Goal: Obtain resource: Obtain resource

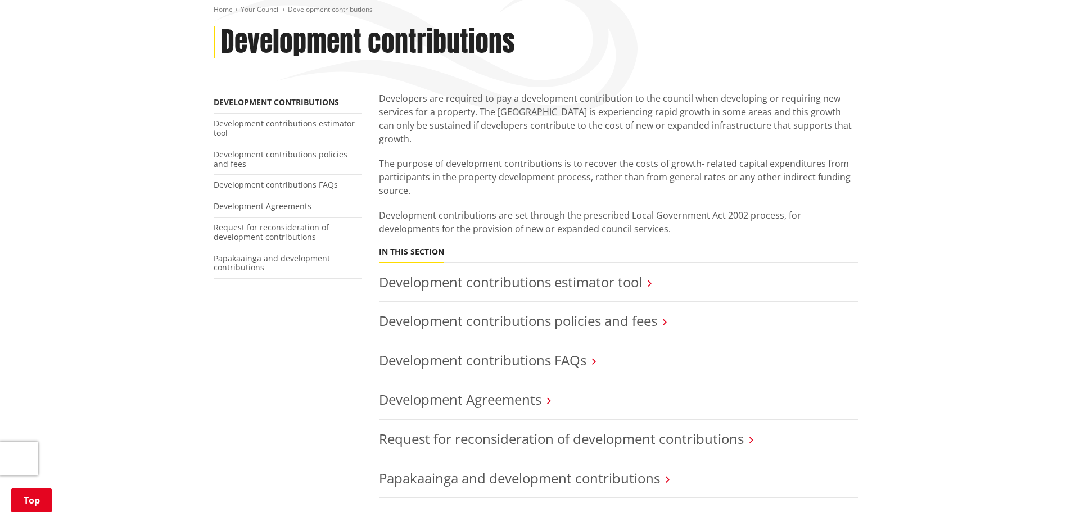
scroll to position [169, 0]
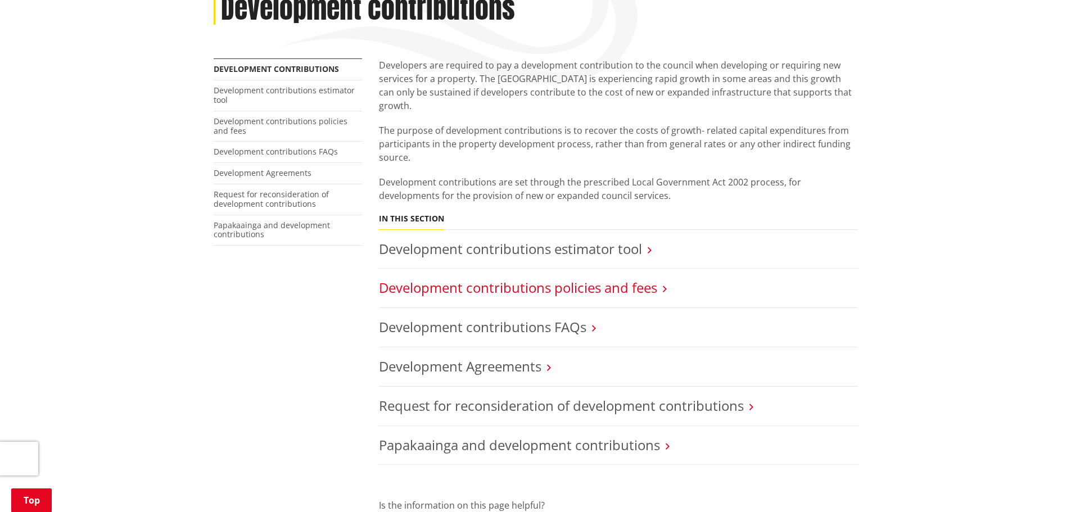
click at [642, 278] on link "Development contributions policies and fees" at bounding box center [518, 287] width 278 height 19
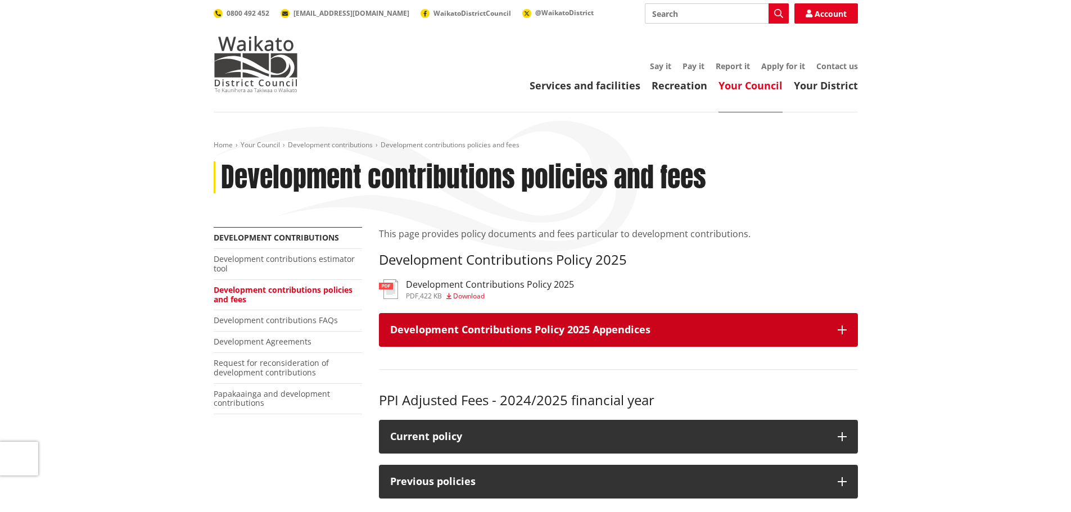
click at [720, 329] on h3 "Development Contributions Policy 2025 Appendices" at bounding box center [608, 329] width 436 height 11
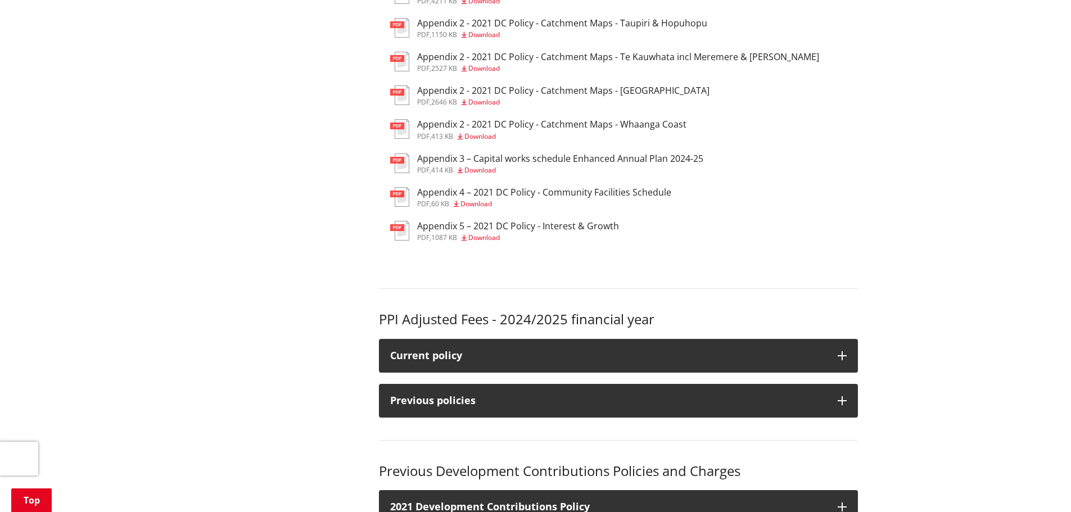
scroll to position [675, 0]
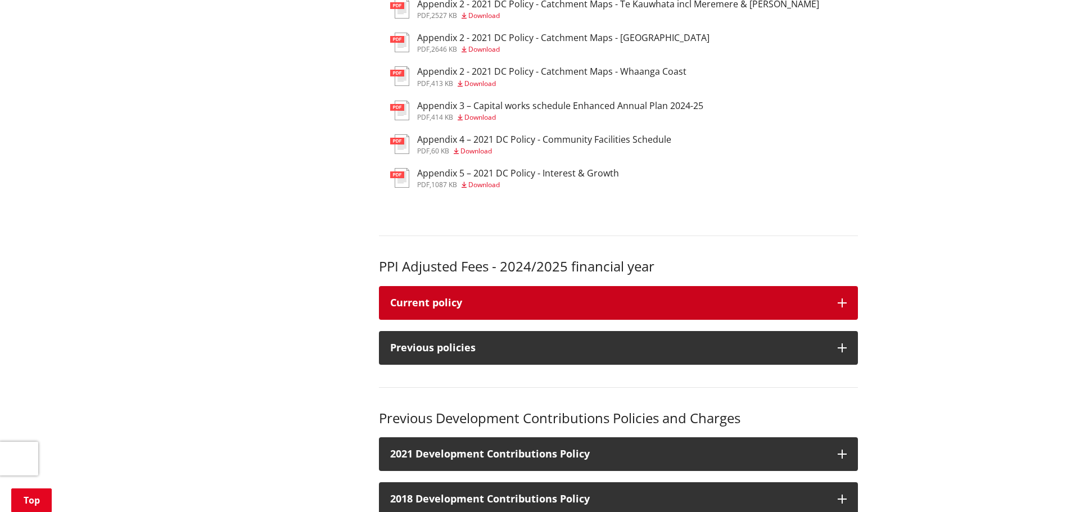
click at [581, 306] on div "Current policy" at bounding box center [608, 302] width 436 height 11
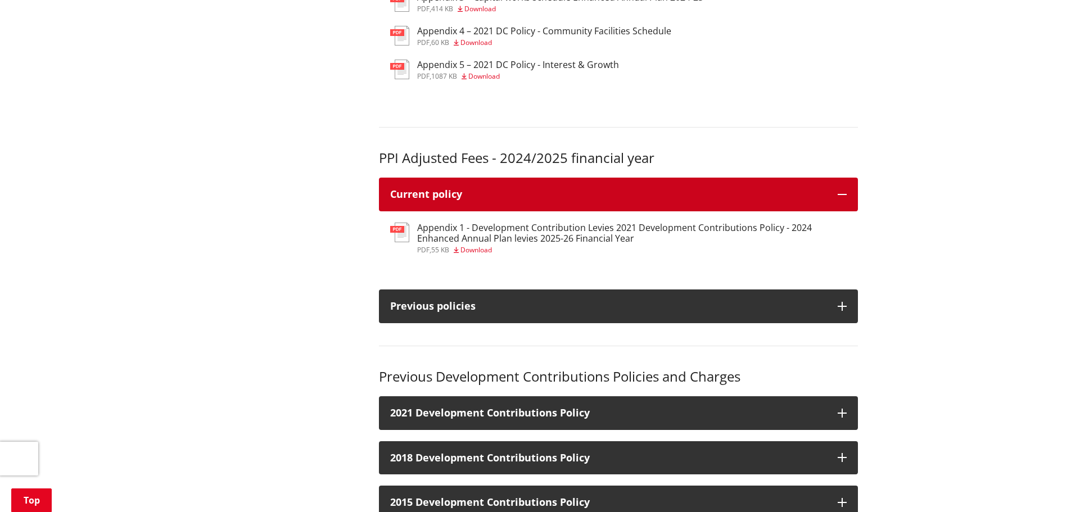
scroll to position [787, 0]
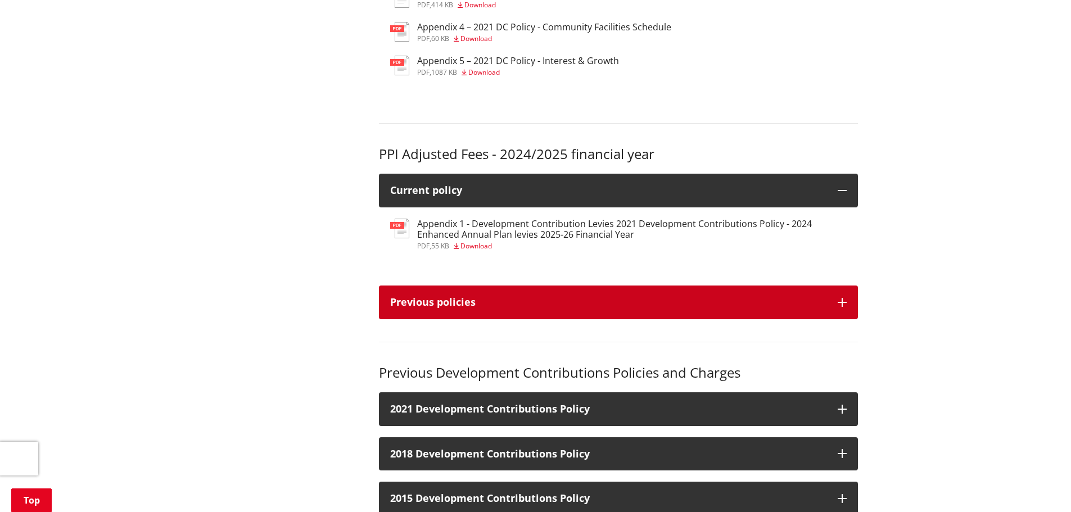
click at [661, 305] on div "Previous policies" at bounding box center [608, 302] width 436 height 11
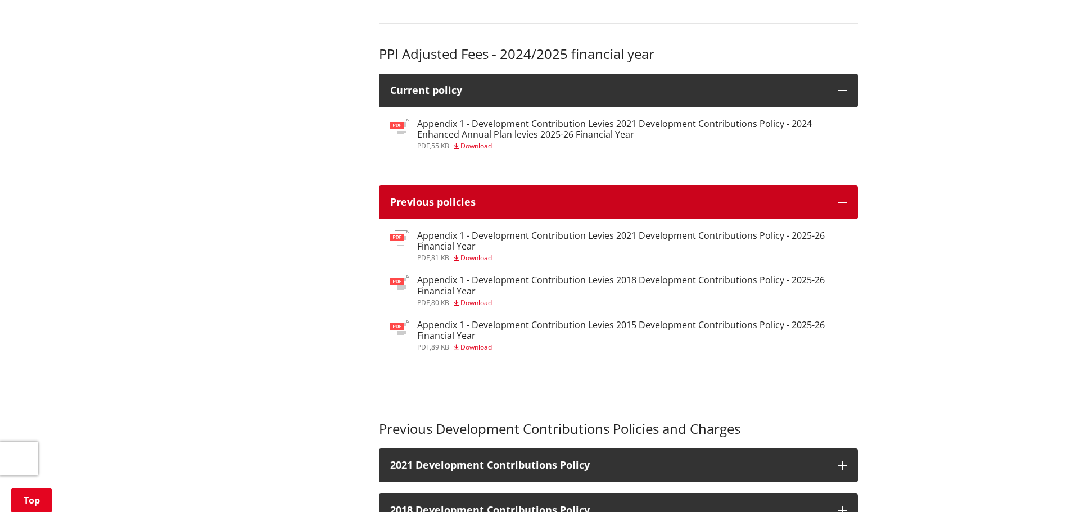
scroll to position [900, 0]
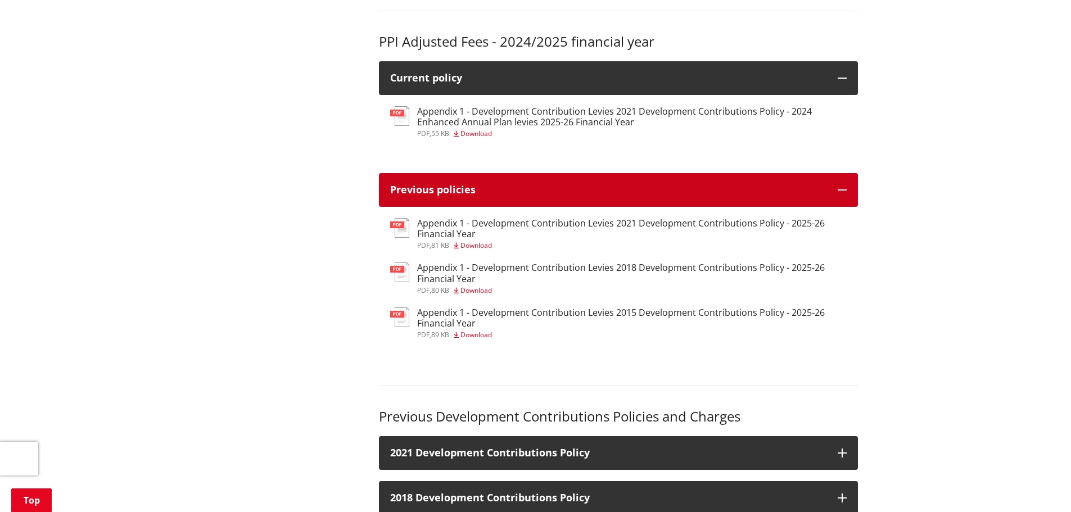
click at [630, 192] on div "Previous policies" at bounding box center [608, 189] width 436 height 11
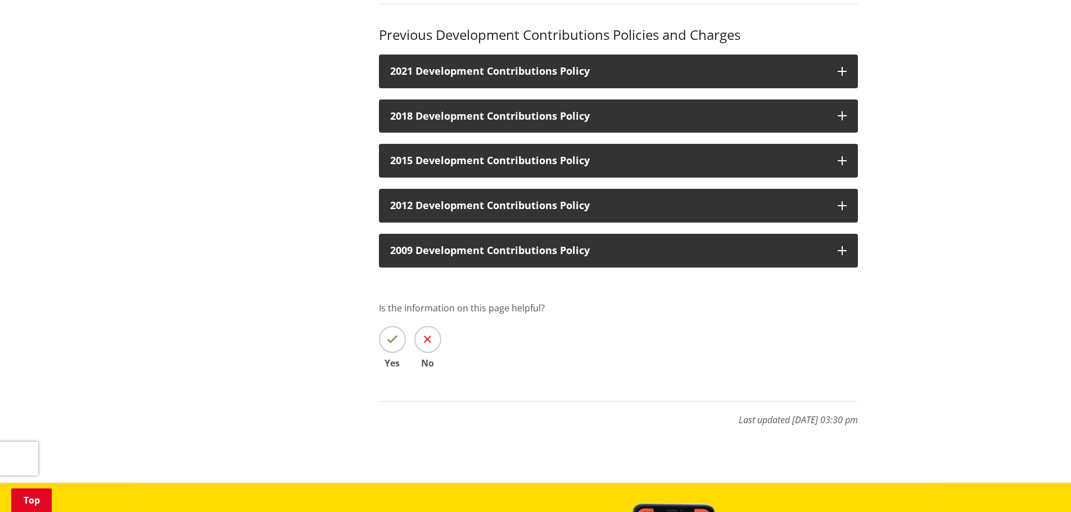
scroll to position [1124, 0]
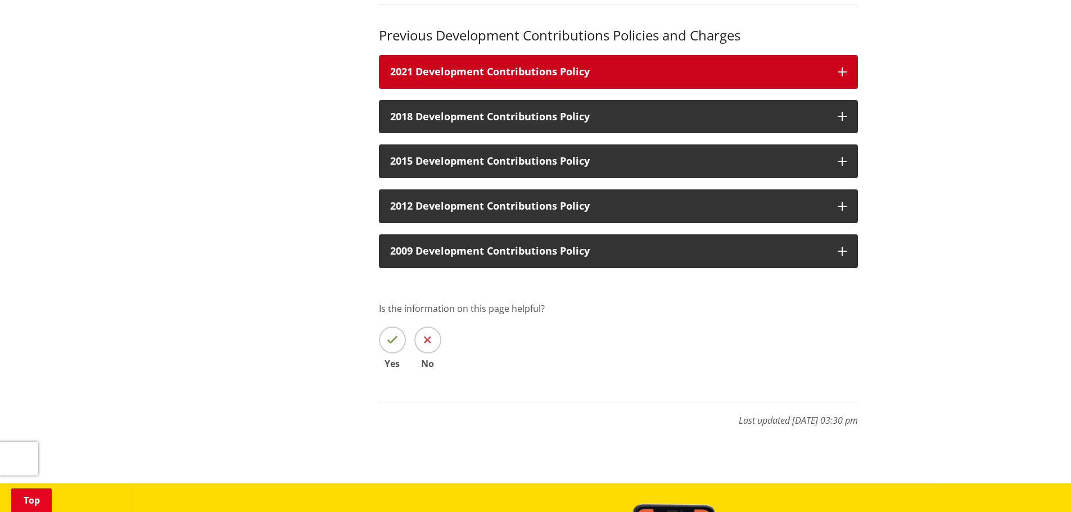
click at [517, 75] on h3 "2021 Development Contributions Policy" at bounding box center [608, 71] width 436 height 11
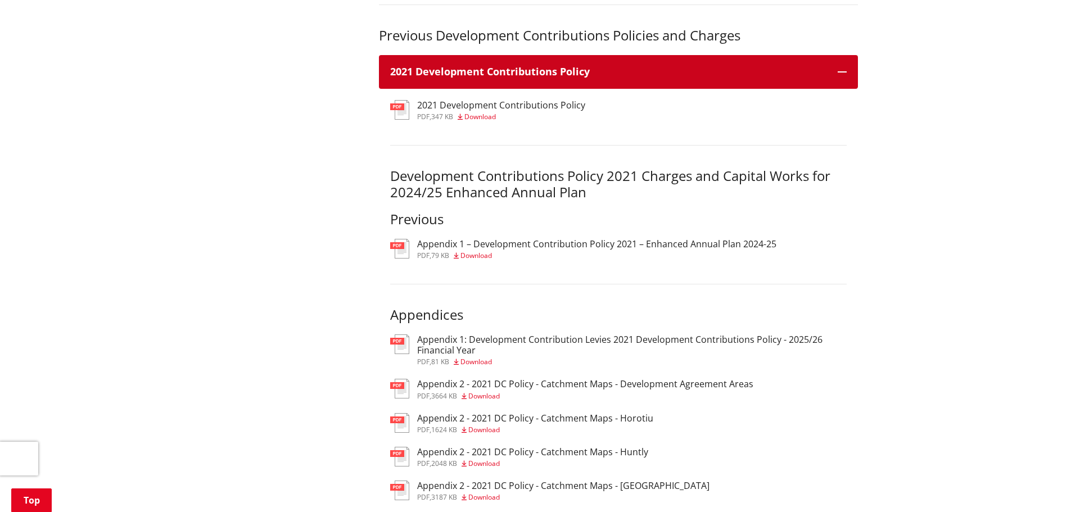
drag, startPoint x: 522, startPoint y: 76, endPoint x: 528, endPoint y: 79, distance: 6.3
click at [523, 75] on h3 "2021 Development Contributions Policy" at bounding box center [608, 71] width 436 height 11
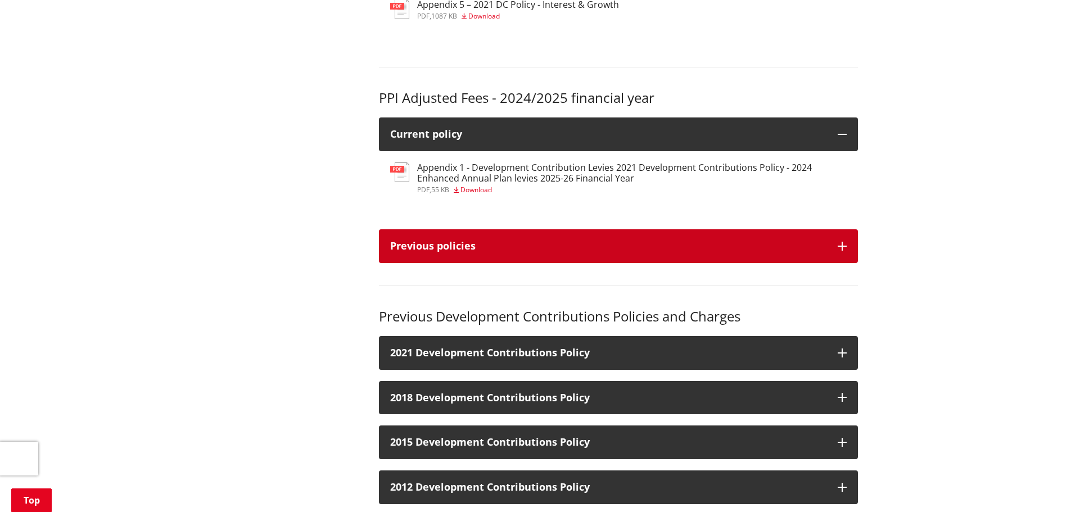
click at [535, 241] on div "Previous policies" at bounding box center [608, 246] width 436 height 11
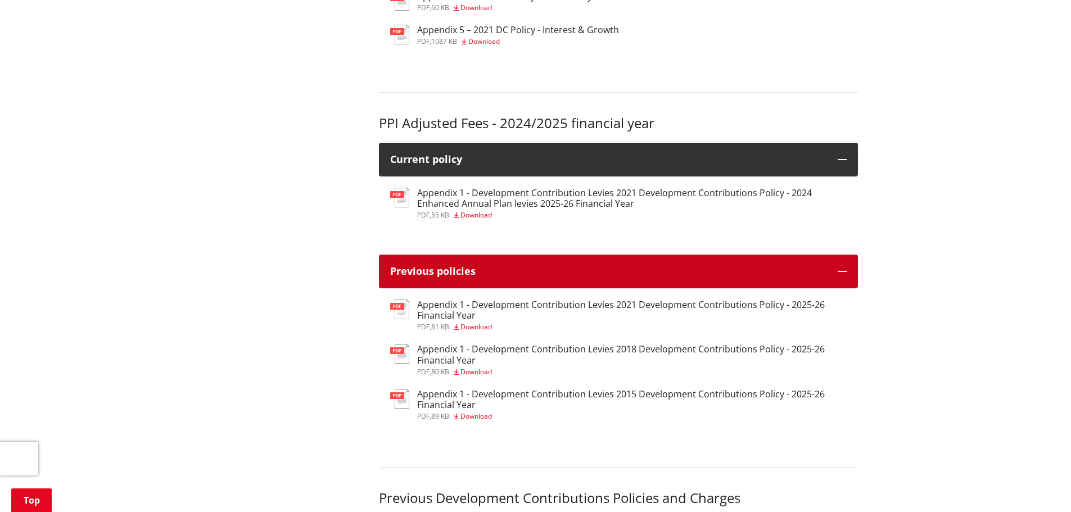
scroll to position [843, 0]
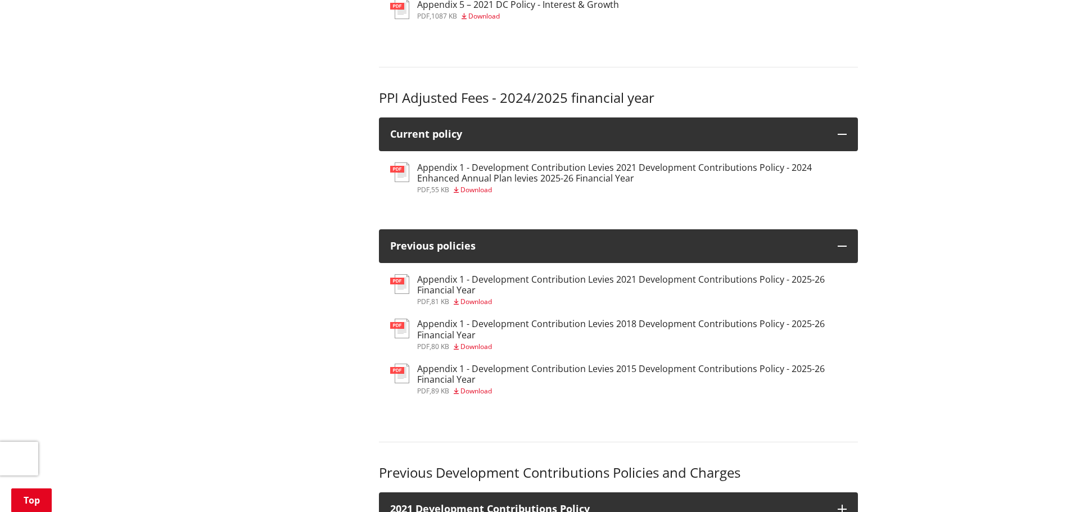
click at [661, 168] on h3 "Appendix 1 - Development Contribution Levies 2021 Development Contributions Pol…" at bounding box center [632, 172] width 430 height 21
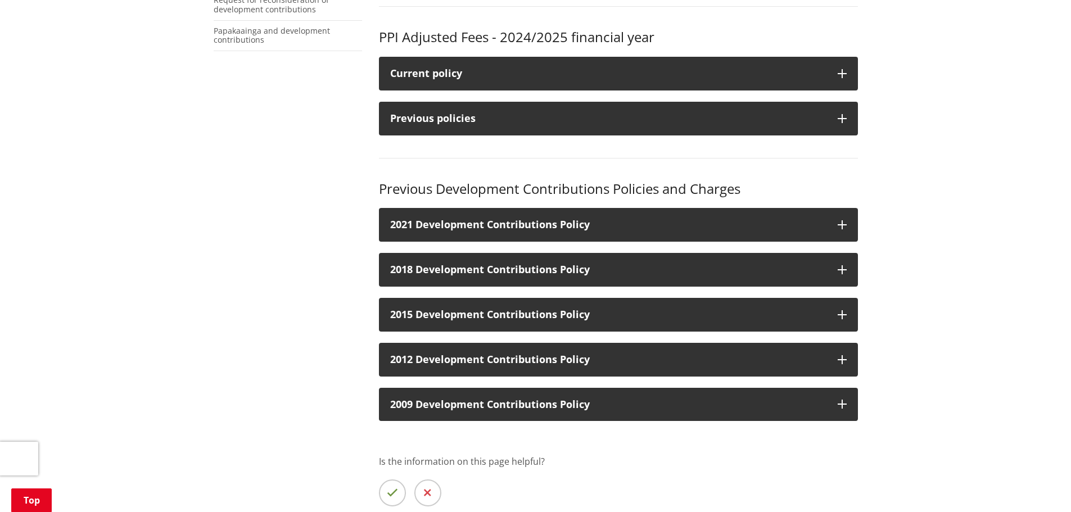
scroll to position [337, 0]
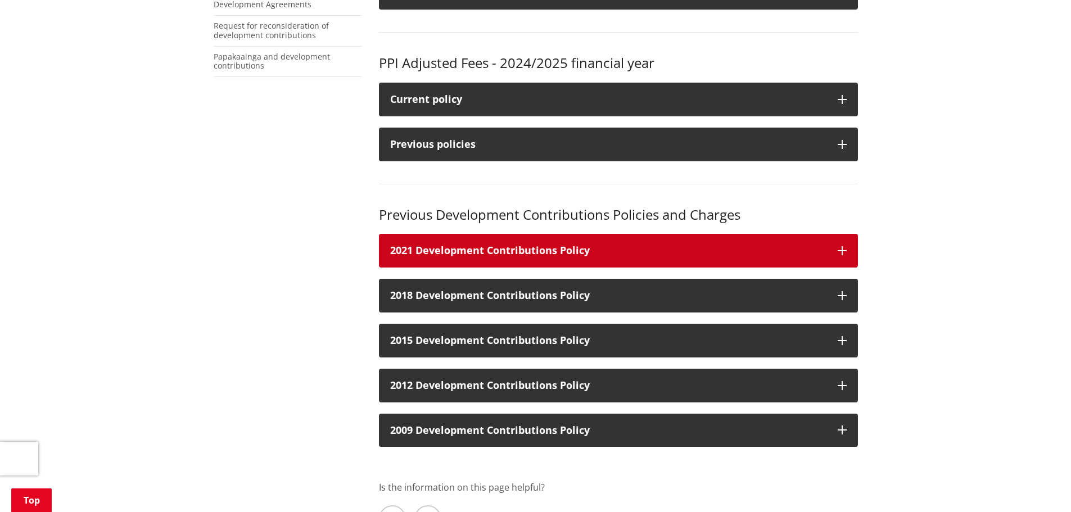
click at [618, 255] on h3 "2021 Development Contributions Policy" at bounding box center [608, 250] width 436 height 11
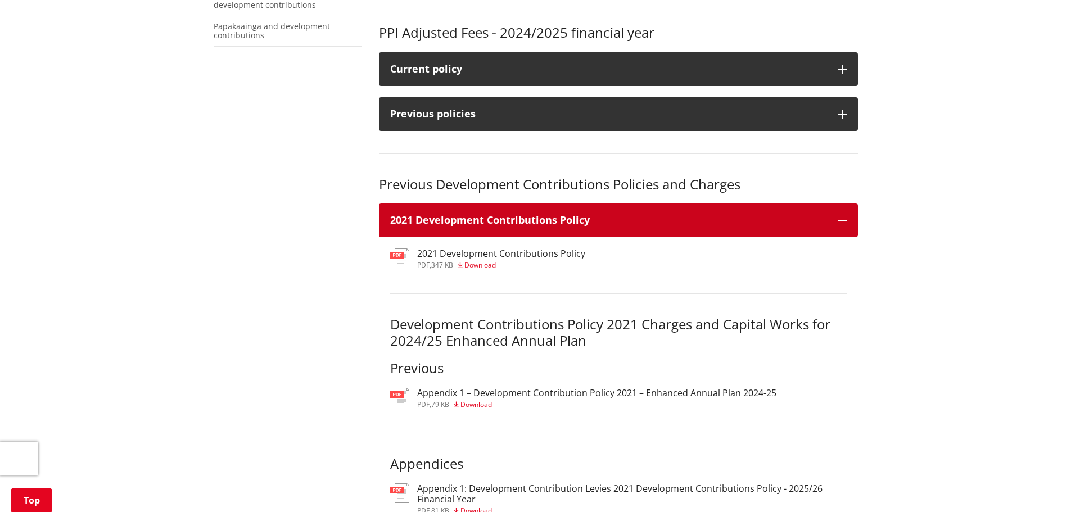
scroll to position [394, 0]
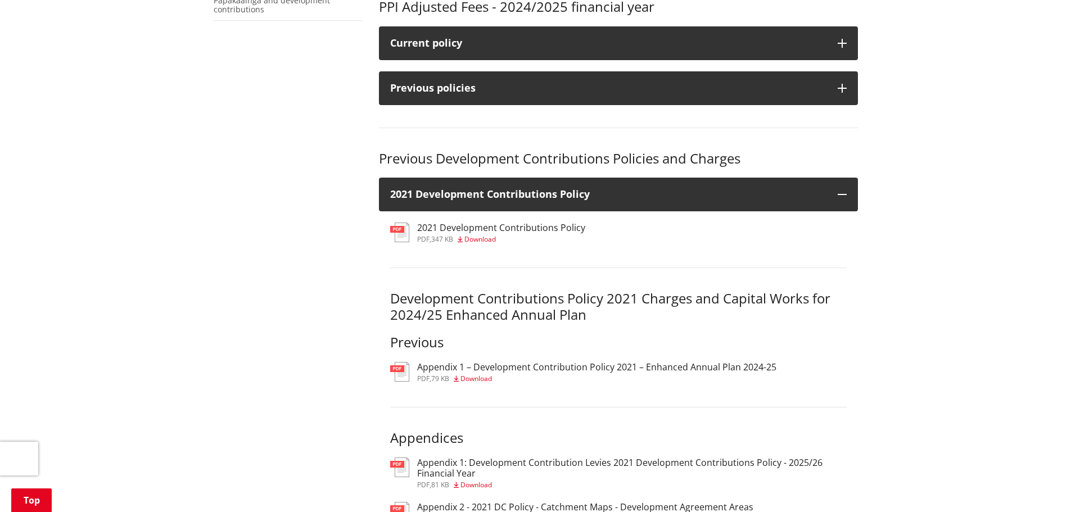
click at [733, 365] on h3 "Appendix 1 – Development Contribution Policy 2021 – Enhanced Annual Plan 2024-25" at bounding box center [596, 367] width 359 height 11
